Goal: Check status: Check status

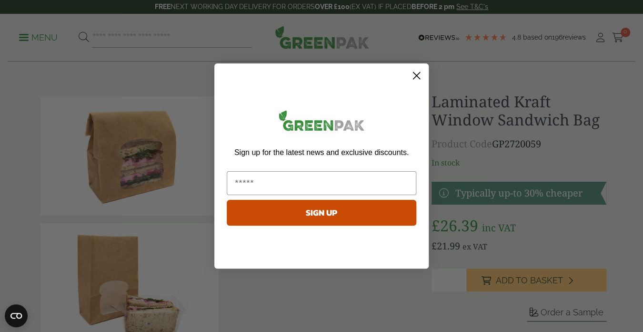
click at [417, 75] on icon "Close dialog" at bounding box center [417, 75] width 7 height 7
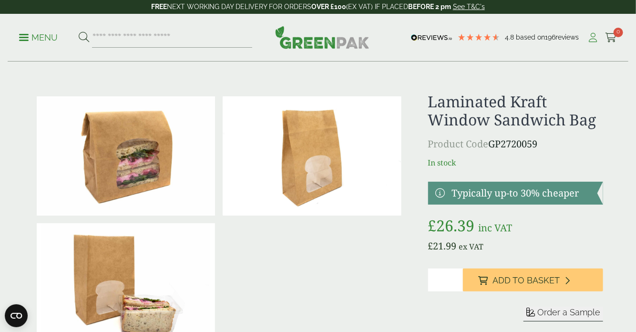
click at [592, 40] on icon at bounding box center [593, 38] width 12 height 10
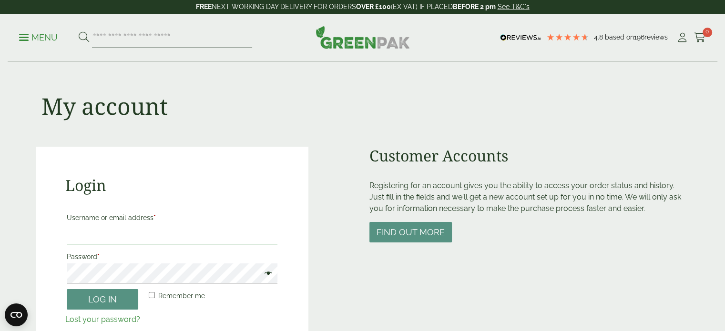
click at [188, 236] on input "Username or email address *" at bounding box center [172, 234] width 211 height 20
type input "**********"
click at [119, 305] on button "Log in" at bounding box center [102, 299] width 71 height 20
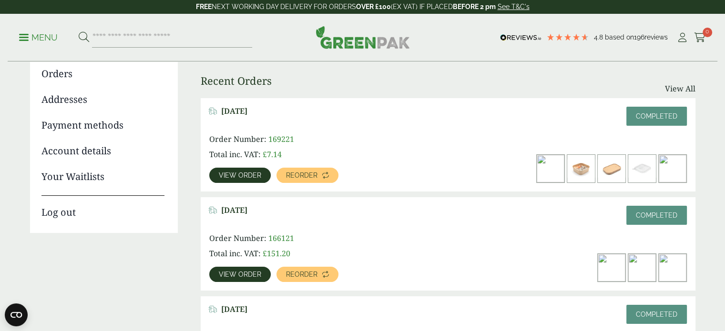
scroll to position [114, 0]
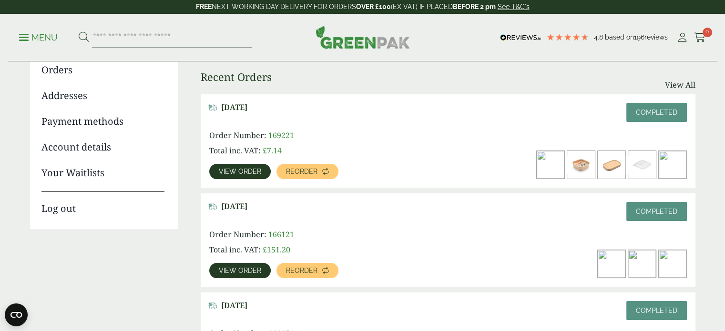
click at [584, 170] on img at bounding box center [581, 165] width 28 height 28
click at [237, 180] on div "[DATE] Completed Order Number: 169221 Total inc. VAT: £ 7.14 View order Reorder" at bounding box center [448, 140] width 495 height 93
click at [237, 174] on span "View order" at bounding box center [240, 171] width 42 height 7
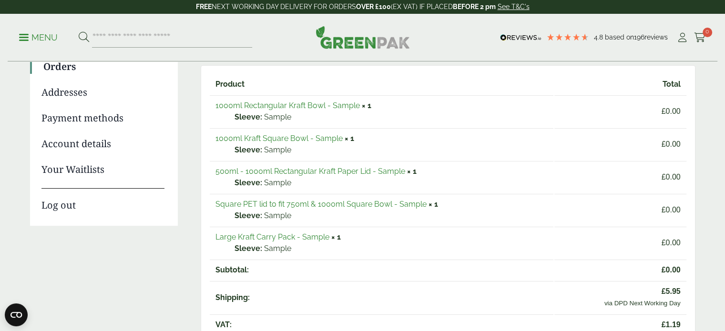
scroll to position [114, 0]
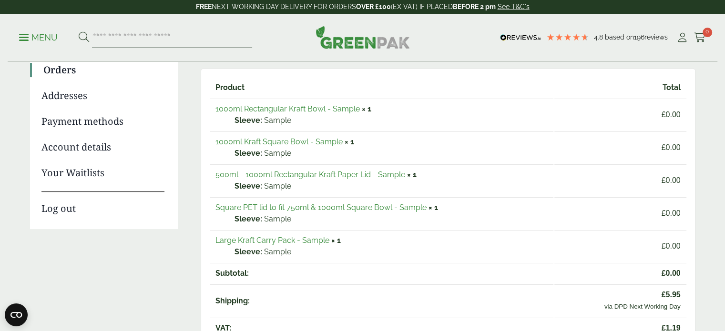
click at [381, 181] on p "Sample" at bounding box center [390, 186] width 313 height 11
click at [398, 177] on link "500ml - 1000ml Rectangular Kraft Paper Lid - Sample" at bounding box center [310, 174] width 190 height 9
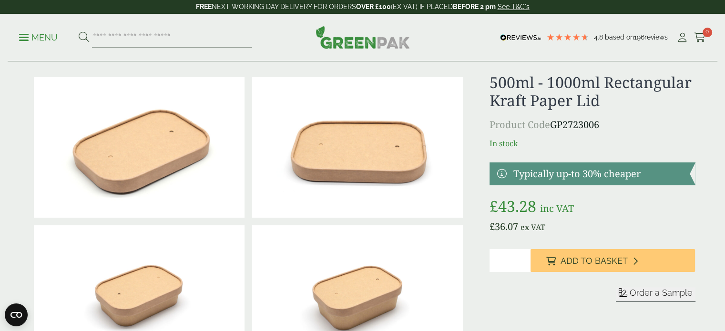
scroll to position [38, 0]
